Goal: Task Accomplishment & Management: Manage account settings

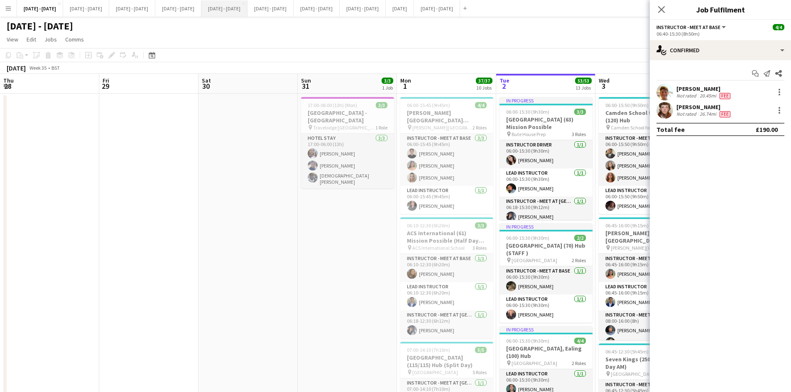
scroll to position [10, 0]
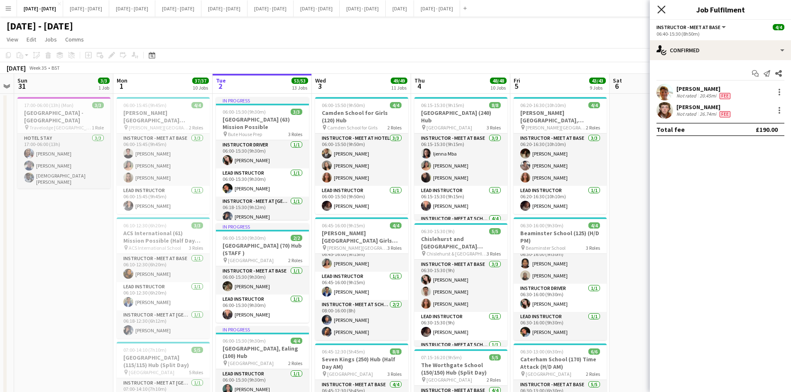
click at [659, 7] on icon at bounding box center [661, 9] width 8 height 8
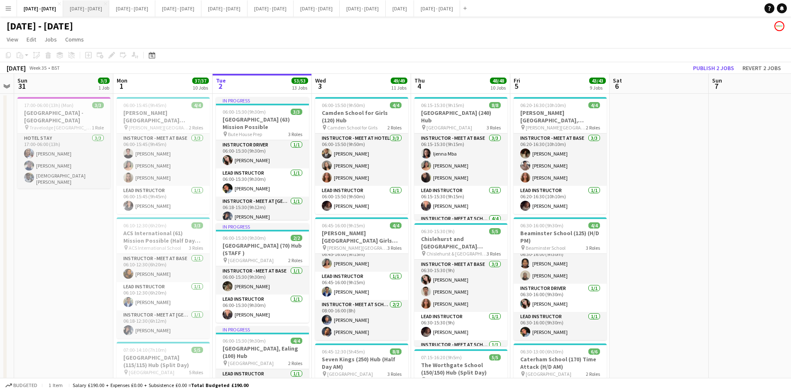
click at [91, 8] on button "[DATE] - [DATE] Close" at bounding box center [86, 8] width 46 height 16
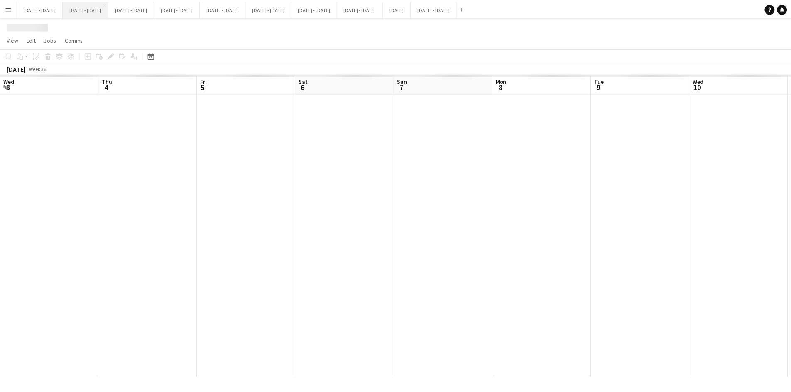
scroll to position [0, 283]
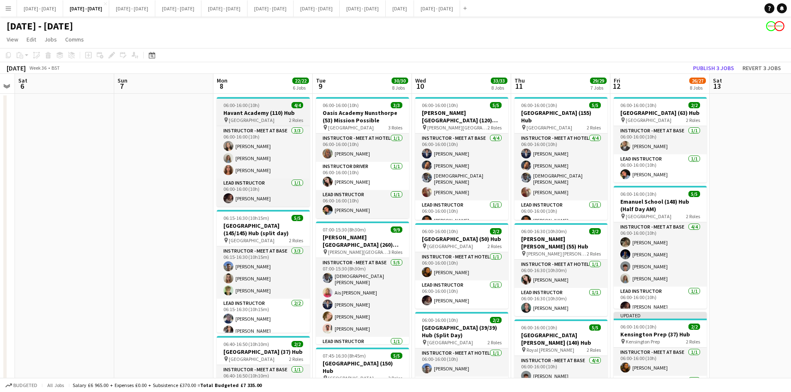
click at [266, 105] on div "06:00-16:00 (10h) 4/4" at bounding box center [263, 105] width 93 height 6
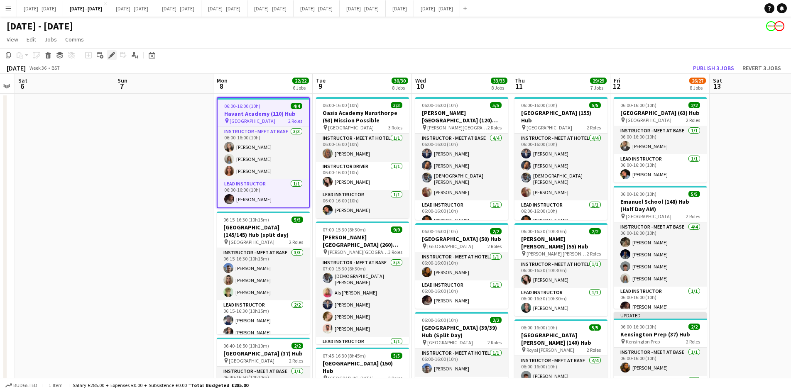
click at [111, 56] on icon at bounding box center [111, 55] width 5 height 5
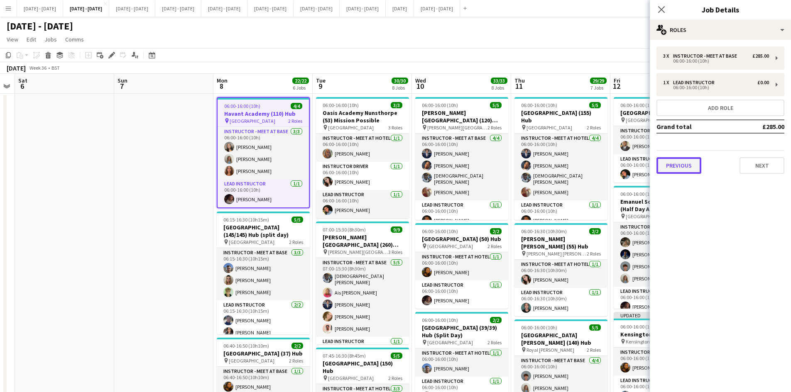
click at [675, 166] on button "Previous" at bounding box center [678, 165] width 45 height 17
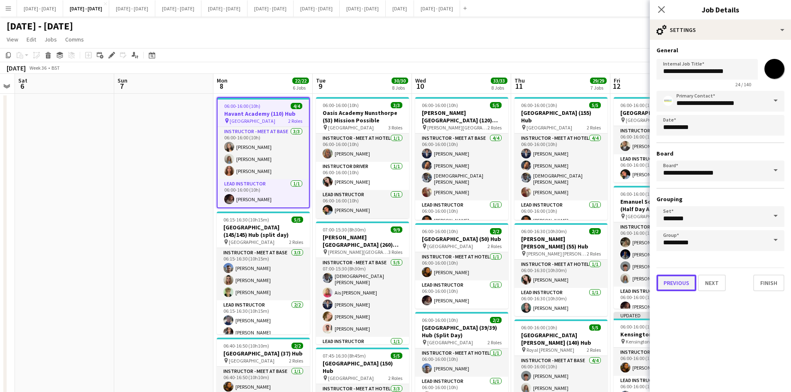
click at [678, 282] on button "Previous" at bounding box center [676, 283] width 40 height 17
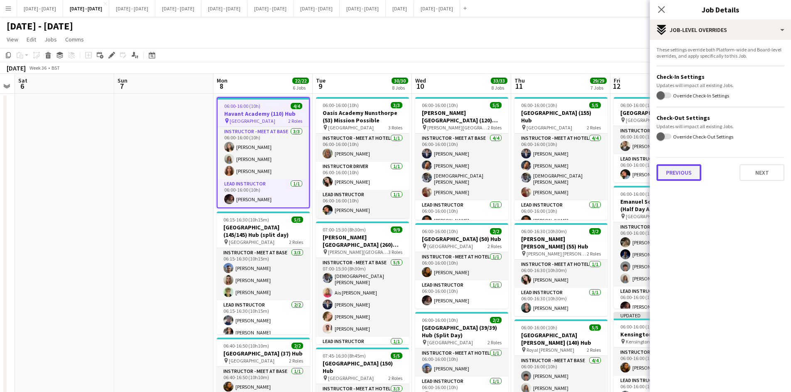
click at [684, 171] on button "Previous" at bounding box center [678, 172] width 45 height 17
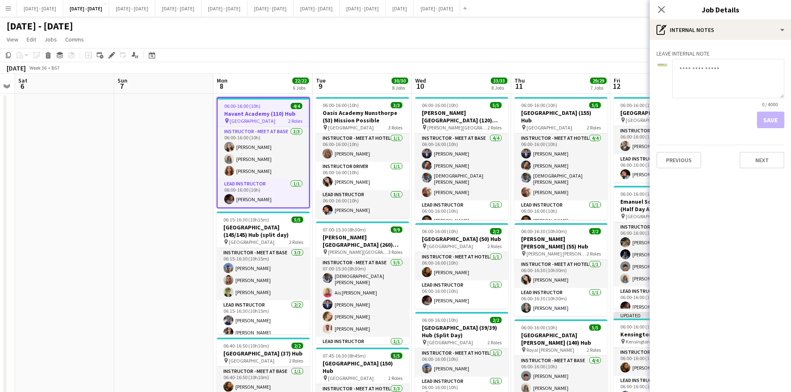
click at [685, 71] on textarea at bounding box center [728, 78] width 112 height 39
type textarea "**********"
click at [769, 117] on button "Save" at bounding box center [770, 120] width 27 height 17
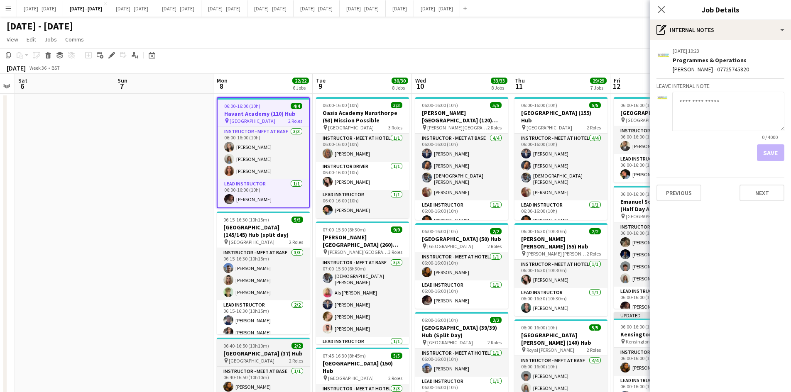
click at [275, 346] on div "06:40-16:50 (10h10m) 2/2" at bounding box center [263, 346] width 93 height 6
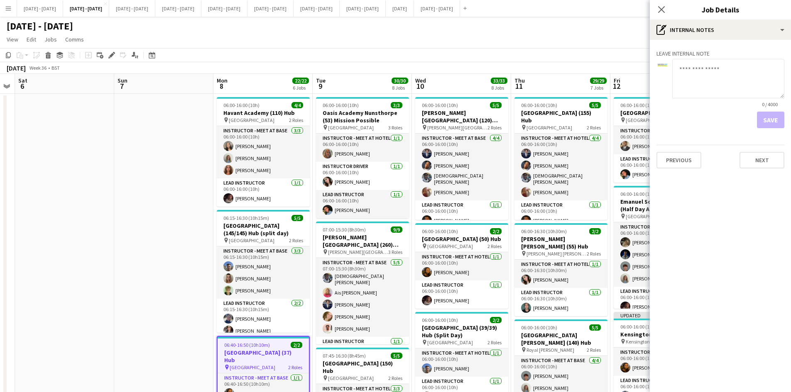
click at [685, 67] on textarea at bounding box center [728, 78] width 112 height 39
type textarea "**********"
click at [770, 121] on button "Save" at bounding box center [770, 120] width 27 height 17
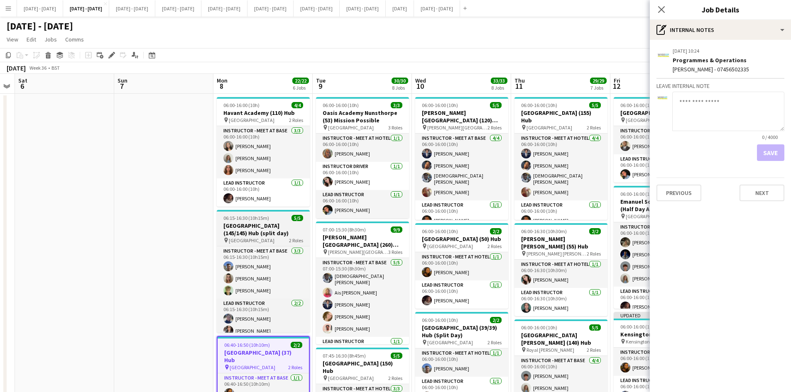
click at [277, 216] on div "06:15-16:30 (10h15m) 5/5" at bounding box center [263, 218] width 93 height 6
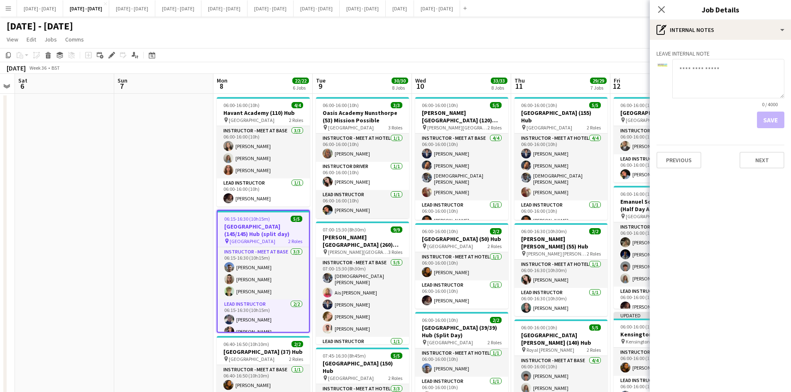
click at [683, 66] on textarea at bounding box center [728, 78] width 112 height 39
type textarea "**********"
click at [772, 118] on button "Save" at bounding box center [770, 120] width 27 height 17
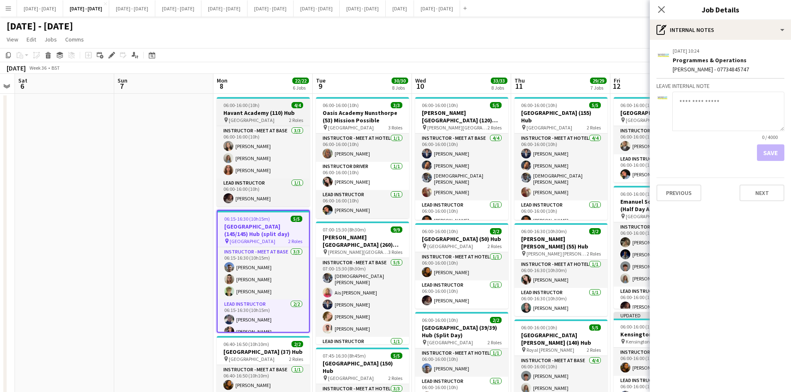
click at [269, 104] on div "06:00-16:00 (10h) 4/4" at bounding box center [263, 105] width 93 height 6
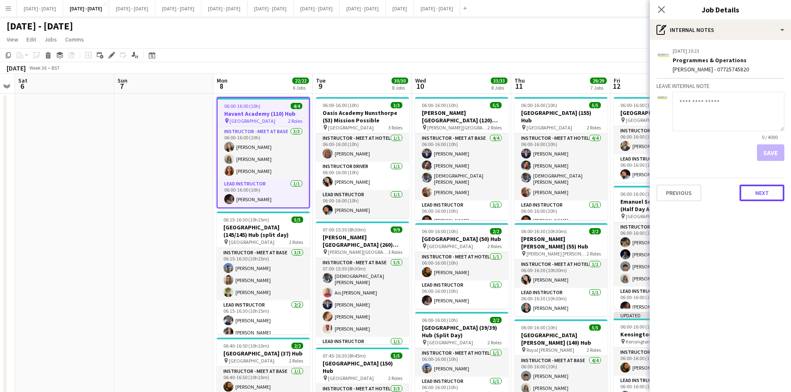
click at [770, 193] on button "Next" at bounding box center [762, 193] width 45 height 17
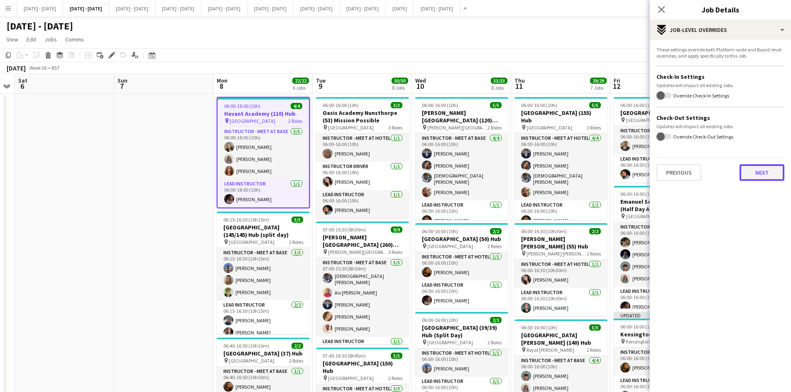
click at [755, 176] on button "Next" at bounding box center [762, 172] width 45 height 17
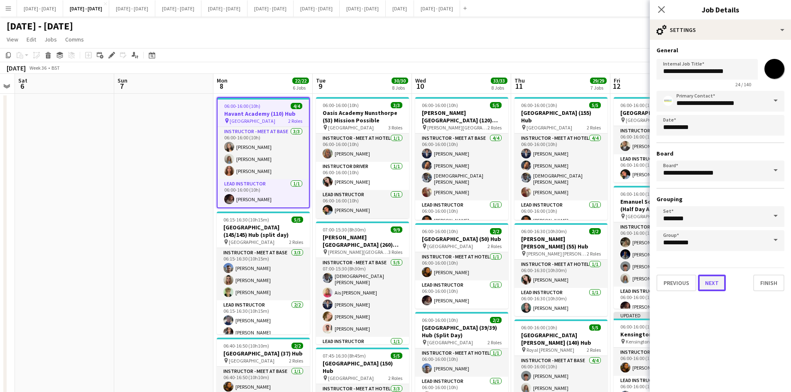
click at [716, 283] on button "Next" at bounding box center [712, 283] width 28 height 17
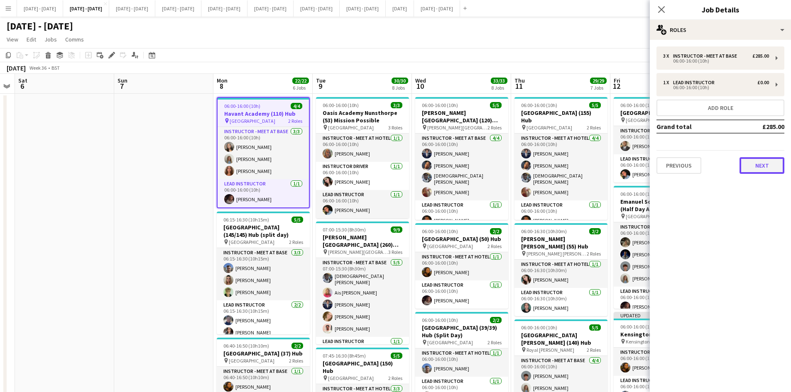
click at [743, 162] on button "Next" at bounding box center [762, 165] width 45 height 17
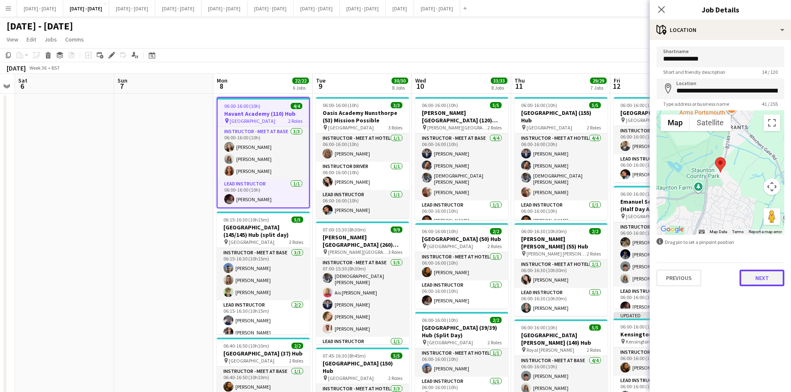
click at [751, 279] on button "Next" at bounding box center [762, 278] width 45 height 17
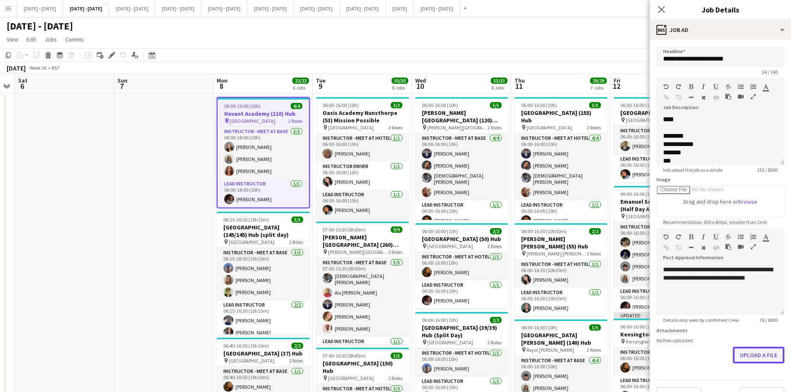
click at [756, 354] on button "Upload a file" at bounding box center [758, 355] width 51 height 17
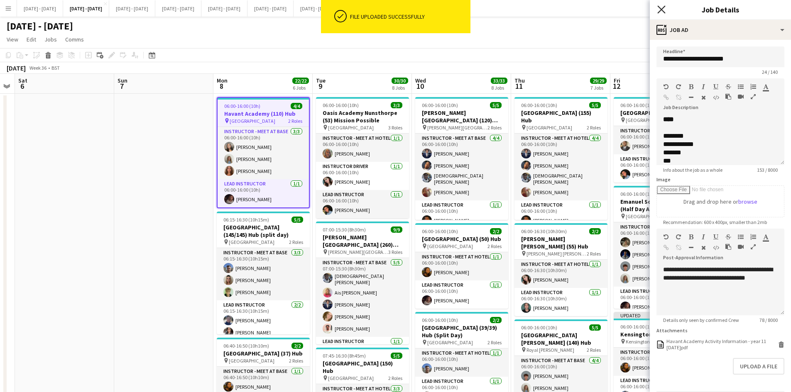
click at [660, 9] on icon "Close pop-in" at bounding box center [661, 9] width 8 height 8
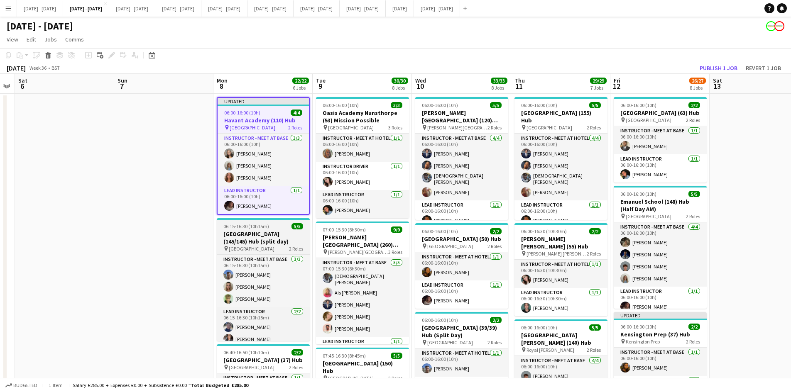
click at [280, 228] on div "06:15-16:30 (10h15m) 5/5" at bounding box center [263, 226] width 93 height 6
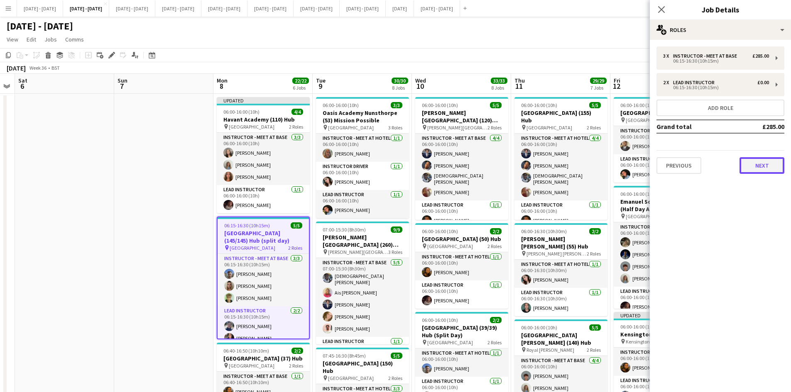
click at [764, 165] on button "Next" at bounding box center [762, 165] width 45 height 17
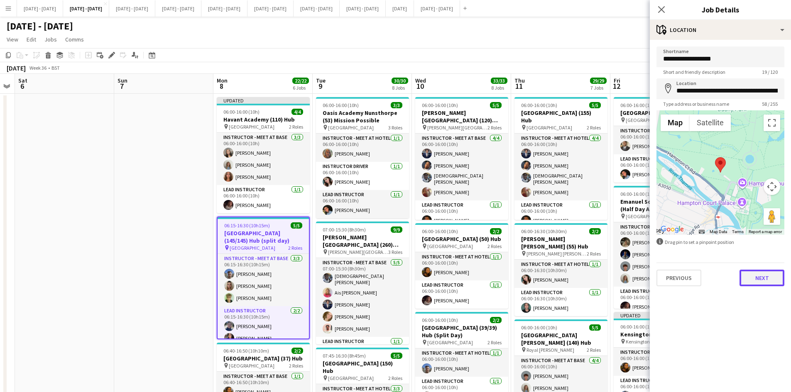
click at [753, 275] on button "Next" at bounding box center [762, 278] width 45 height 17
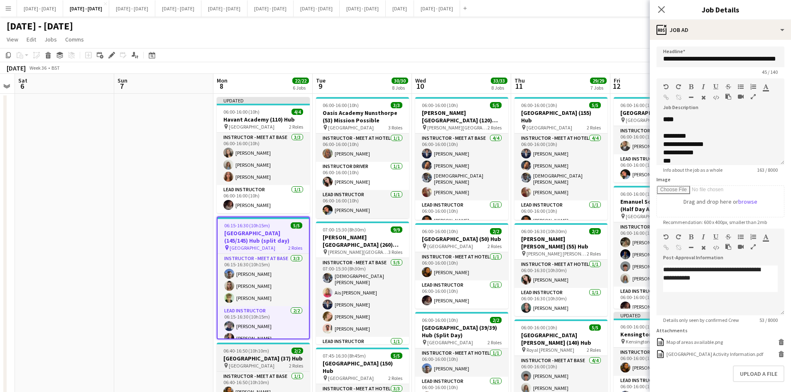
click at [278, 351] on div "06:40-16:50 (10h10m) 2/2" at bounding box center [263, 351] width 93 height 6
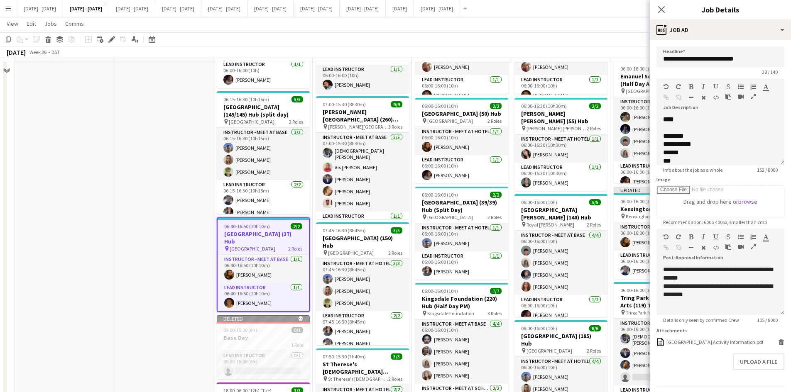
scroll to position [0, 0]
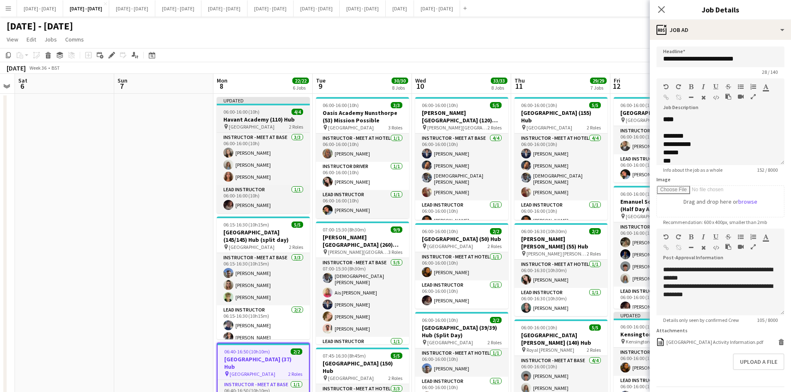
click at [272, 110] on div "06:00-16:00 (10h) 4/4" at bounding box center [263, 112] width 93 height 6
type input "**********"
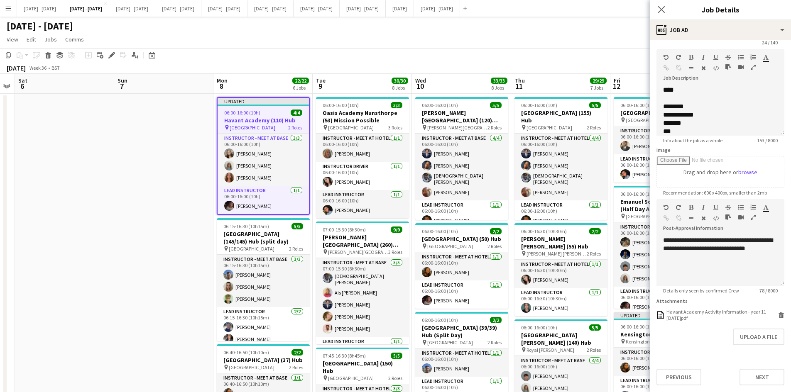
scroll to position [166, 0]
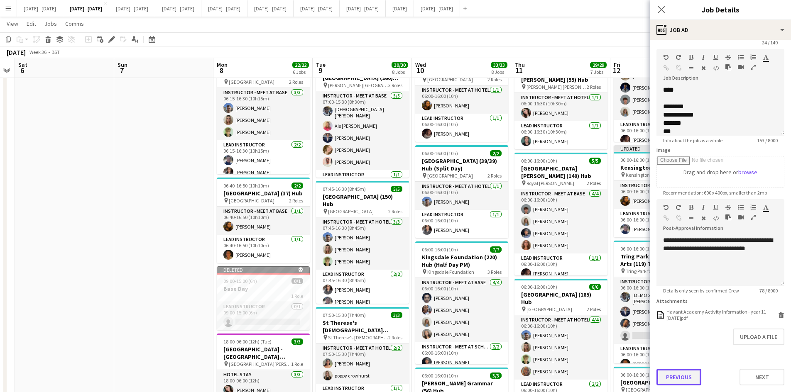
click at [690, 377] on button "Previous" at bounding box center [678, 377] width 45 height 17
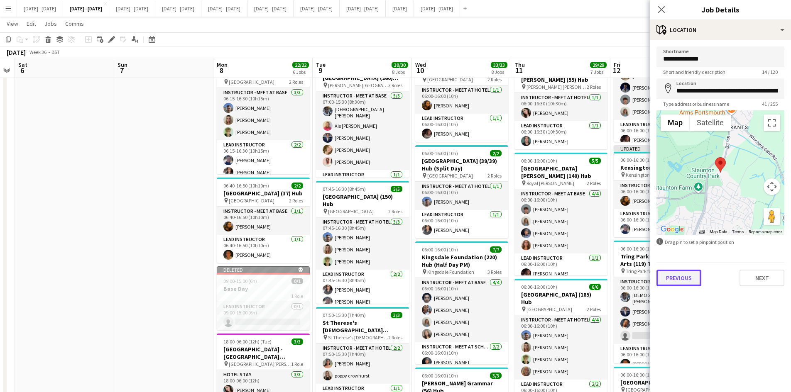
click at [670, 283] on button "Previous" at bounding box center [678, 278] width 45 height 17
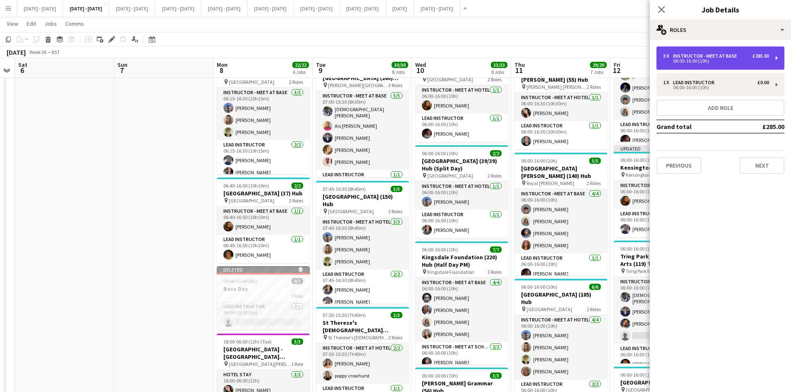
click at [693, 59] on div "06:00-16:00 (10h)" at bounding box center [716, 61] width 106 height 4
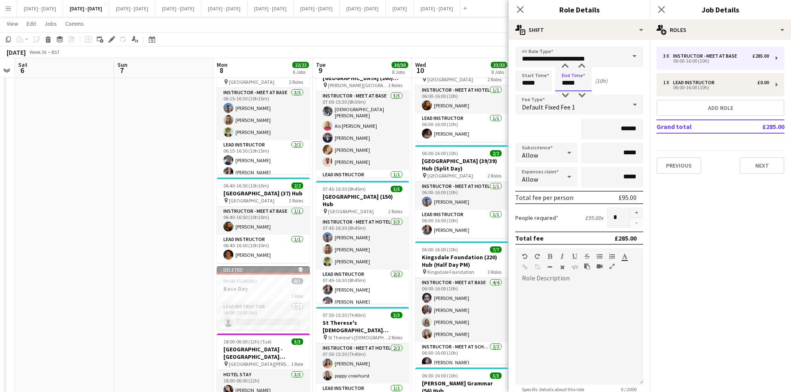
drag, startPoint x: 580, startPoint y: 83, endPoint x: 552, endPoint y: 88, distance: 28.0
click at [552, 88] on div "Start Time ***** End Time ***** (10h)" at bounding box center [579, 81] width 128 height 21
type input "*****"
click at [521, 10] on icon "Close pop-in" at bounding box center [520, 9] width 8 height 8
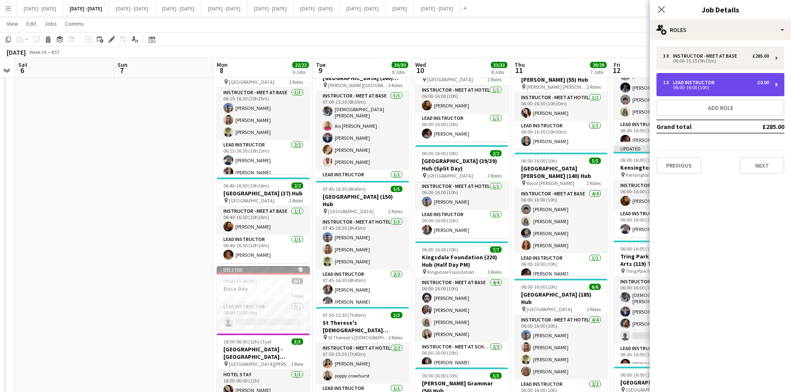
click at [683, 88] on div "06:00-16:00 (10h)" at bounding box center [716, 88] width 106 height 4
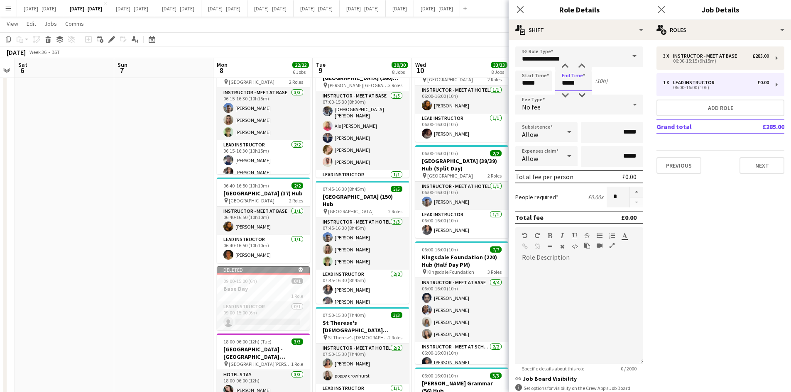
drag, startPoint x: 579, startPoint y: 82, endPoint x: 559, endPoint y: 90, distance: 21.6
click at [559, 90] on input "*****" at bounding box center [573, 81] width 37 height 21
type input "*****"
click at [519, 7] on icon "Close pop-in" at bounding box center [520, 9] width 8 height 8
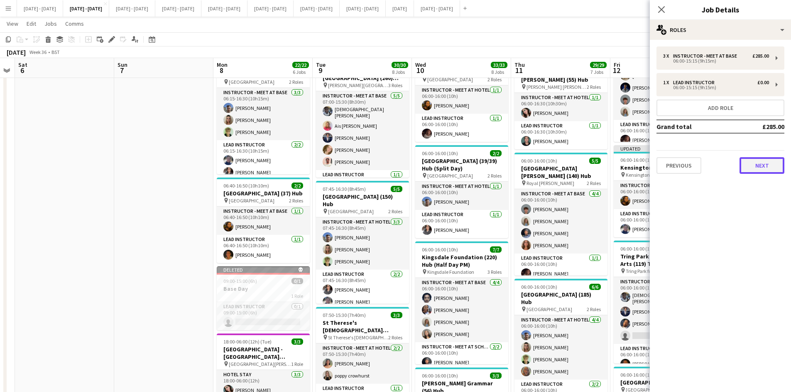
click at [758, 165] on button "Next" at bounding box center [762, 165] width 45 height 17
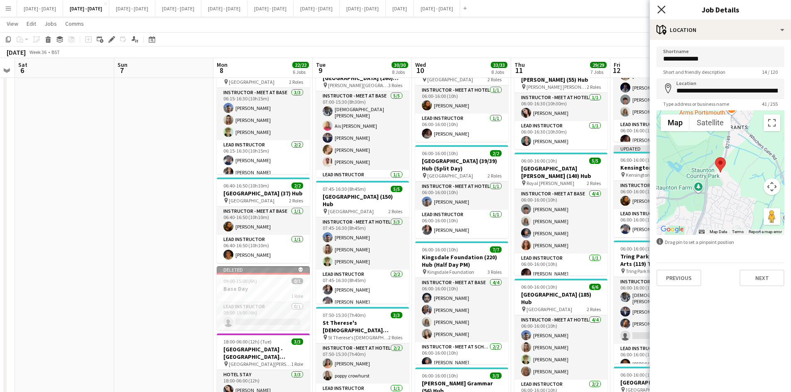
click at [663, 6] on icon "Close pop-in" at bounding box center [661, 9] width 8 height 8
